Goal: Check status: Check status

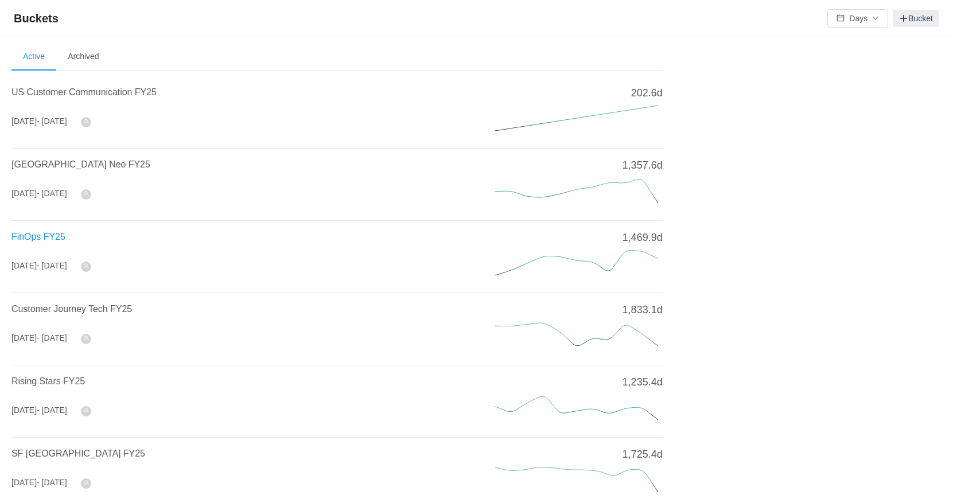
click at [27, 238] on span "FinOps FY25" at bounding box center [38, 237] width 54 height 10
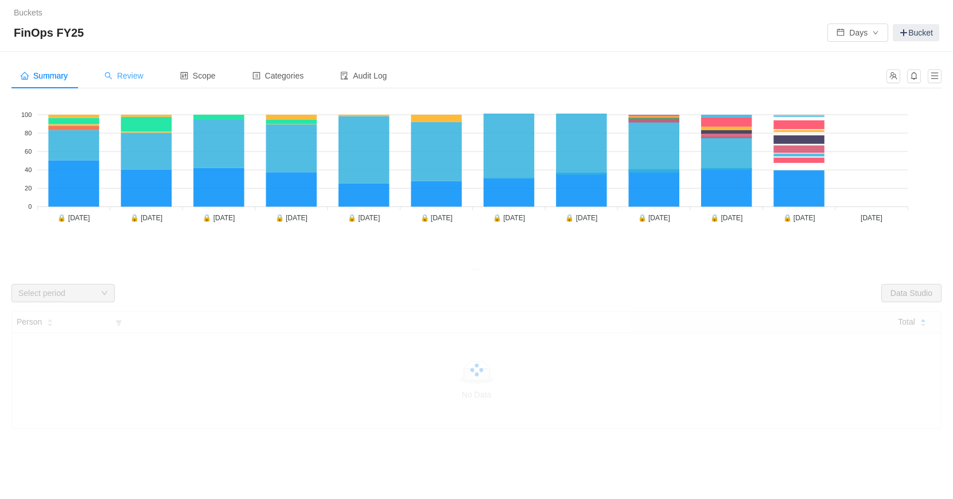
click at [122, 76] on span "Review" at bounding box center [123, 75] width 39 height 9
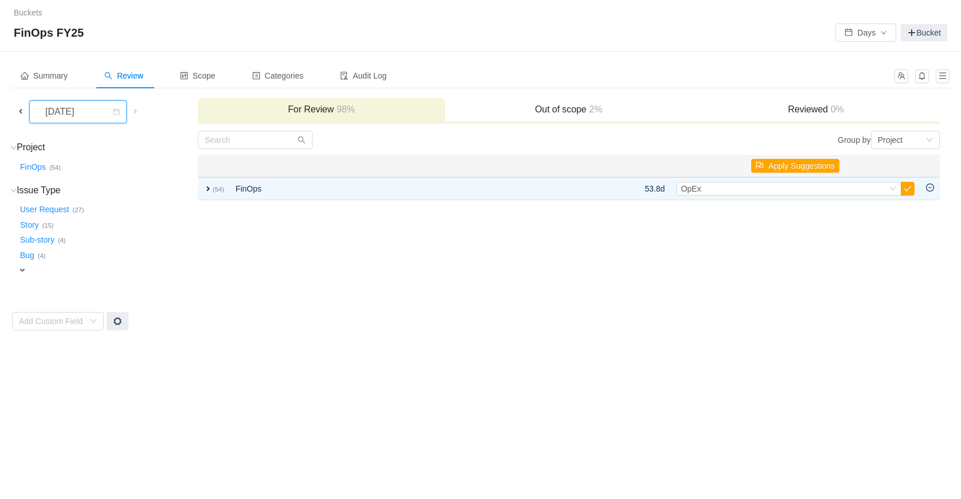
click at [85, 113] on div "[DATE]" at bounding box center [60, 112] width 49 height 22
click at [68, 244] on li "[DATE]" at bounding box center [84, 245] width 111 height 18
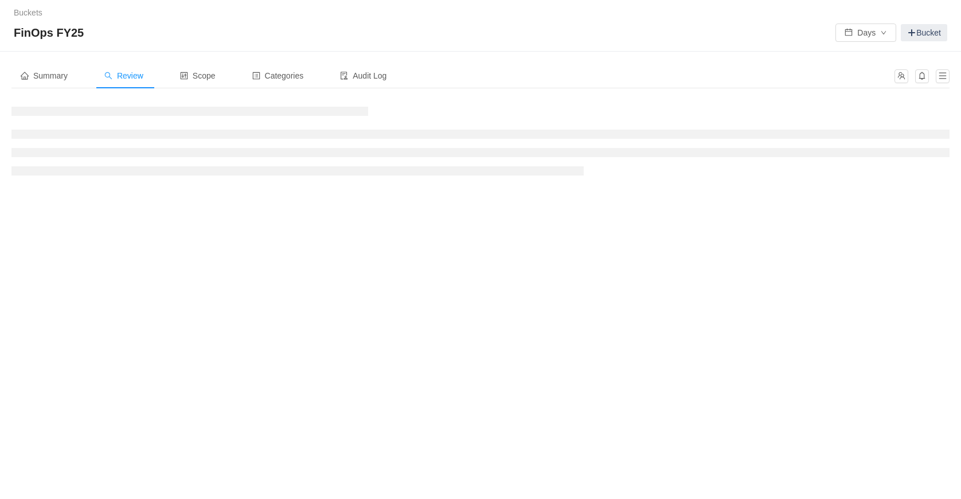
click at [131, 76] on span "Review" at bounding box center [123, 75] width 39 height 9
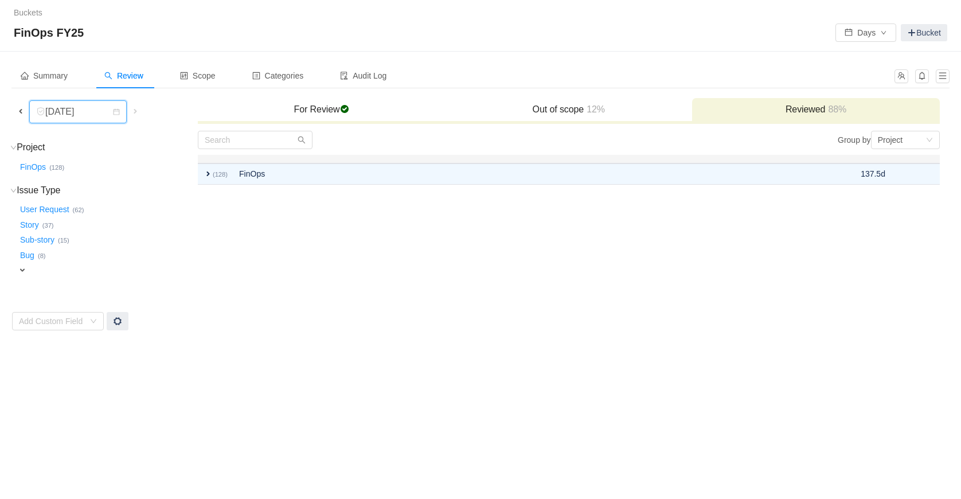
click at [83, 117] on div "[DATE]" at bounding box center [60, 112] width 49 height 22
click at [57, 264] on li "[DATE]" at bounding box center [78, 260] width 98 height 18
